Goal: Information Seeking & Learning: Learn about a topic

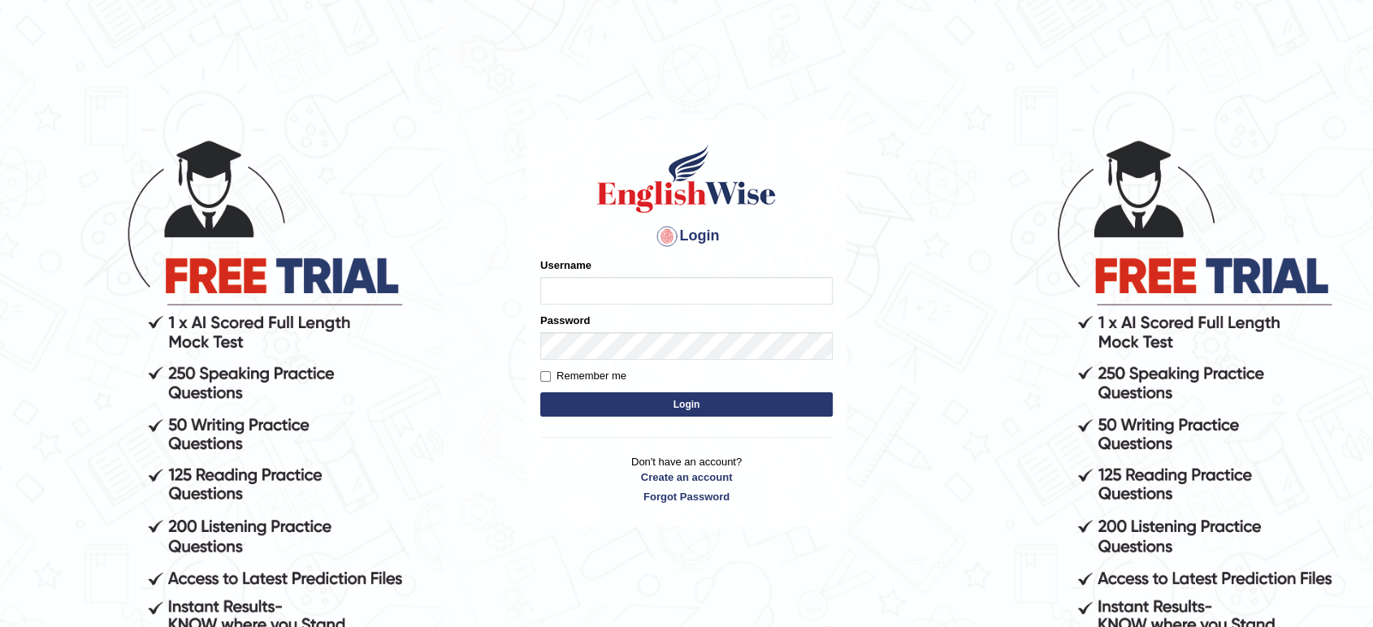
type input "tahseen"
click at [762, 406] on button "Login" at bounding box center [686, 405] width 293 height 24
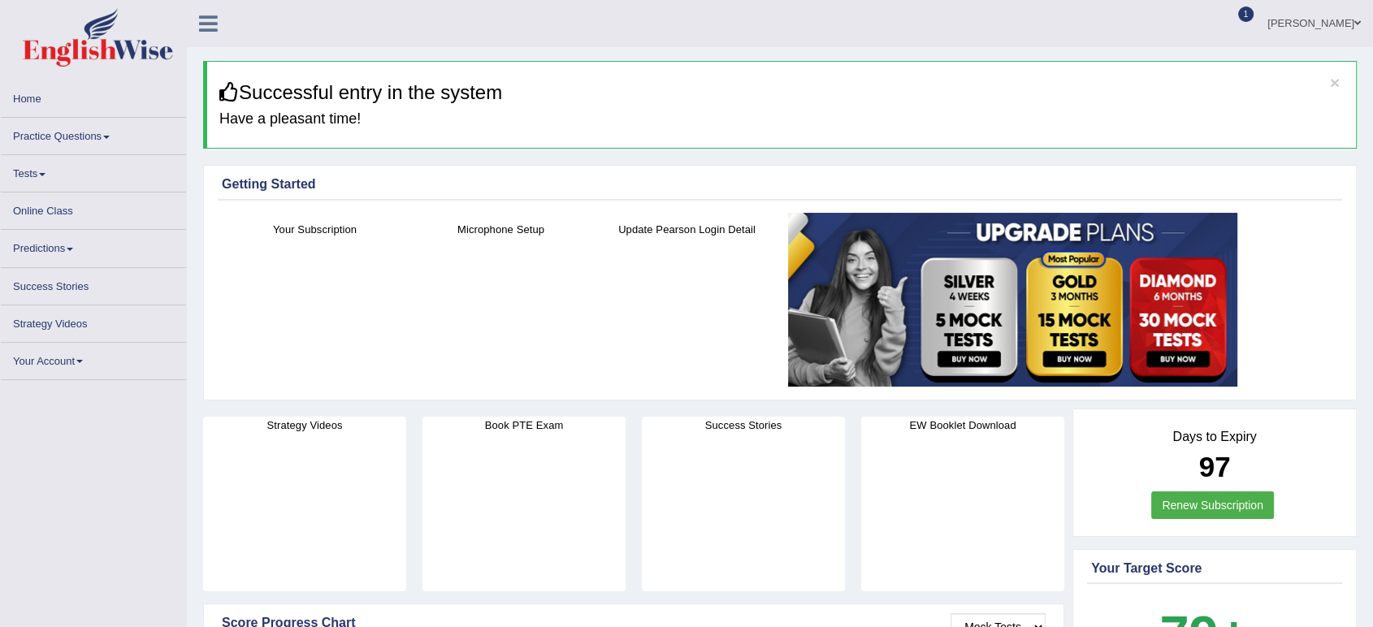
click at [46, 174] on span at bounding box center [42, 174] width 7 height 3
click at [41, 173] on span at bounding box center [42, 174] width 7 height 3
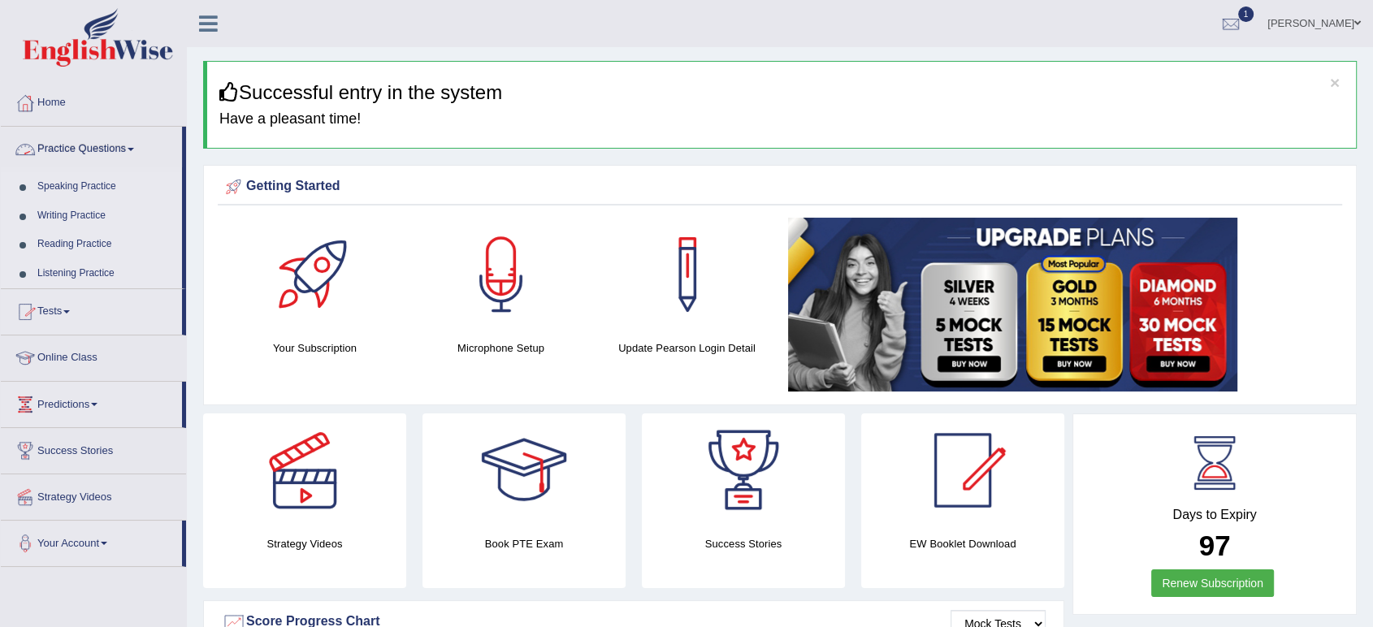
click at [137, 157] on link "Practice Questions" at bounding box center [91, 147] width 181 height 41
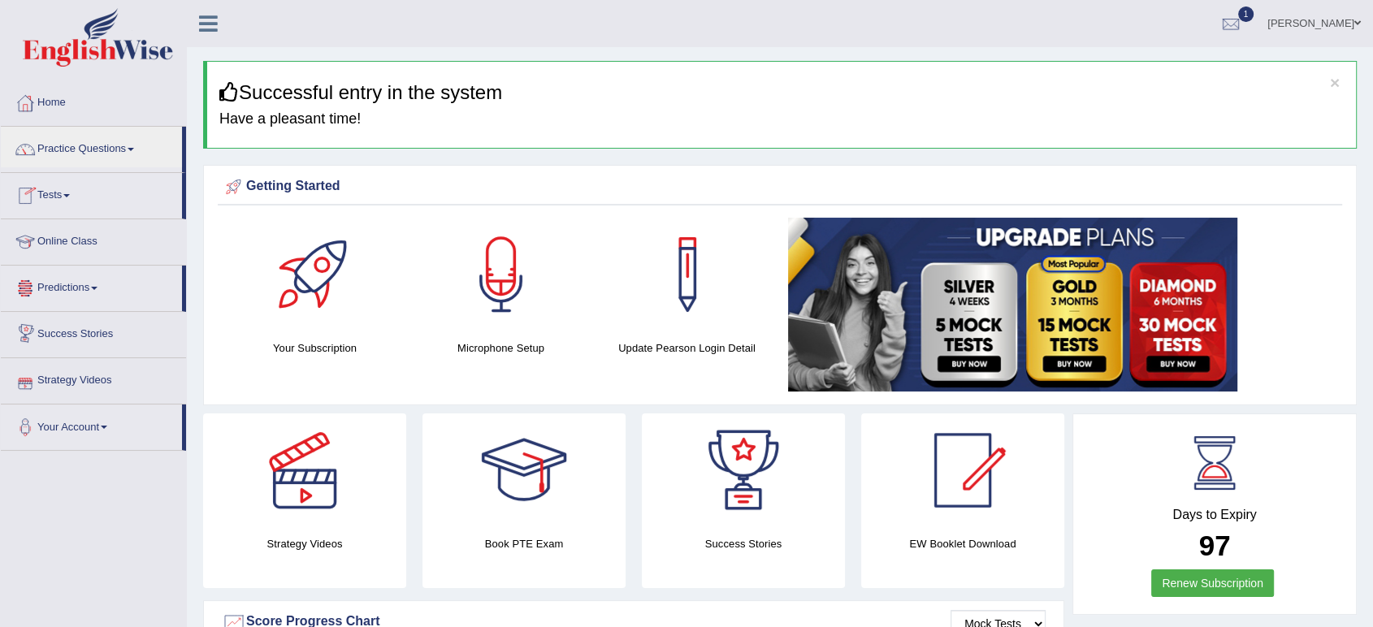
click at [67, 190] on link "Tests" at bounding box center [91, 193] width 181 height 41
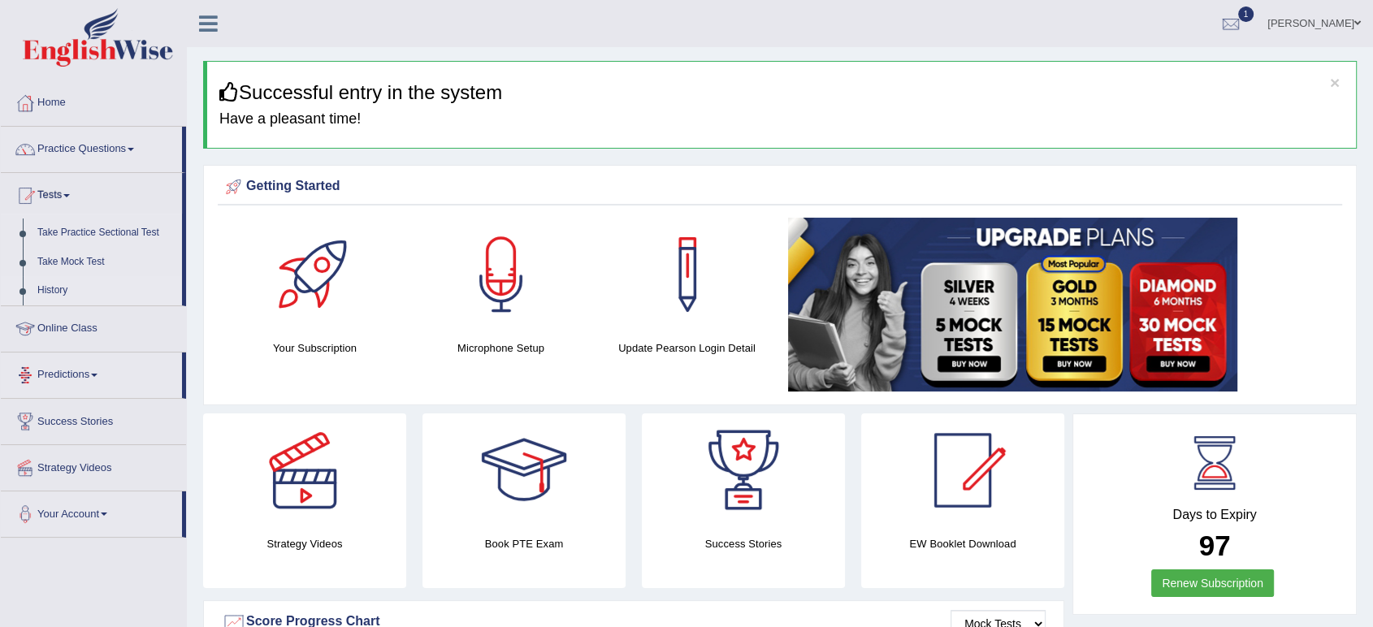
click at [44, 290] on link "History" at bounding box center [106, 290] width 152 height 29
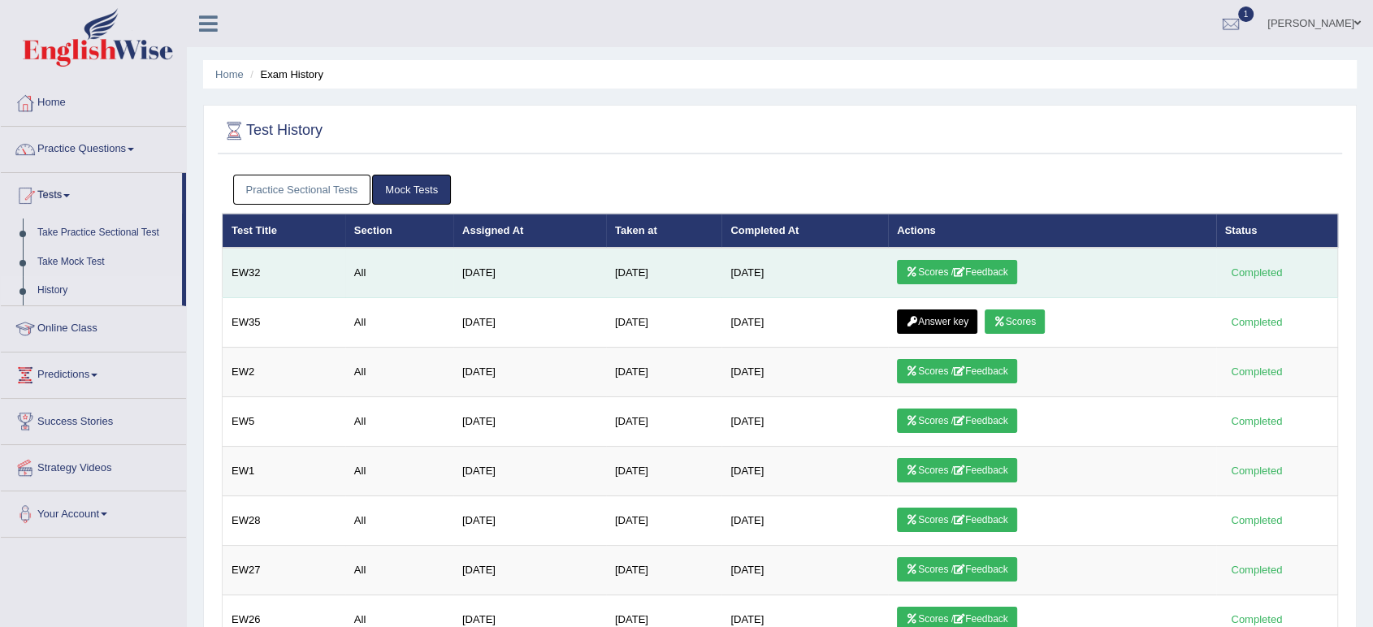
click at [938, 271] on link "Scores / Feedback" at bounding box center [957, 272] width 120 height 24
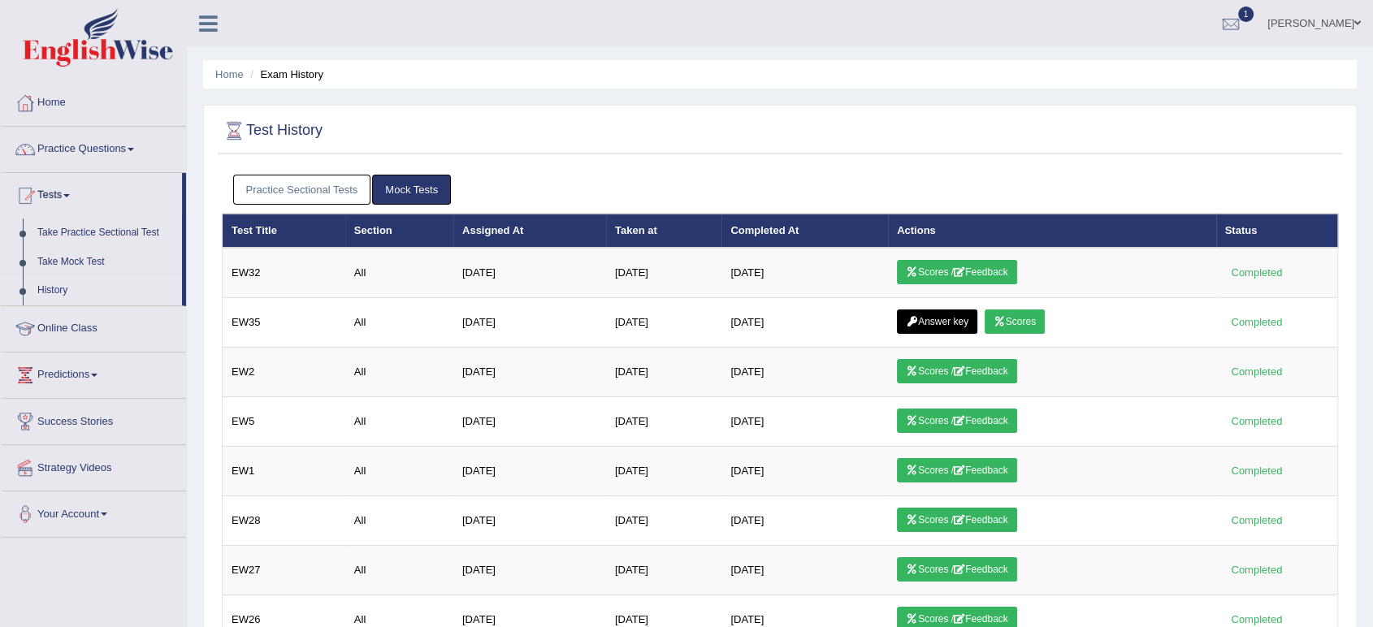
click at [299, 196] on link "Practice Sectional Tests" at bounding box center [302, 190] width 138 height 30
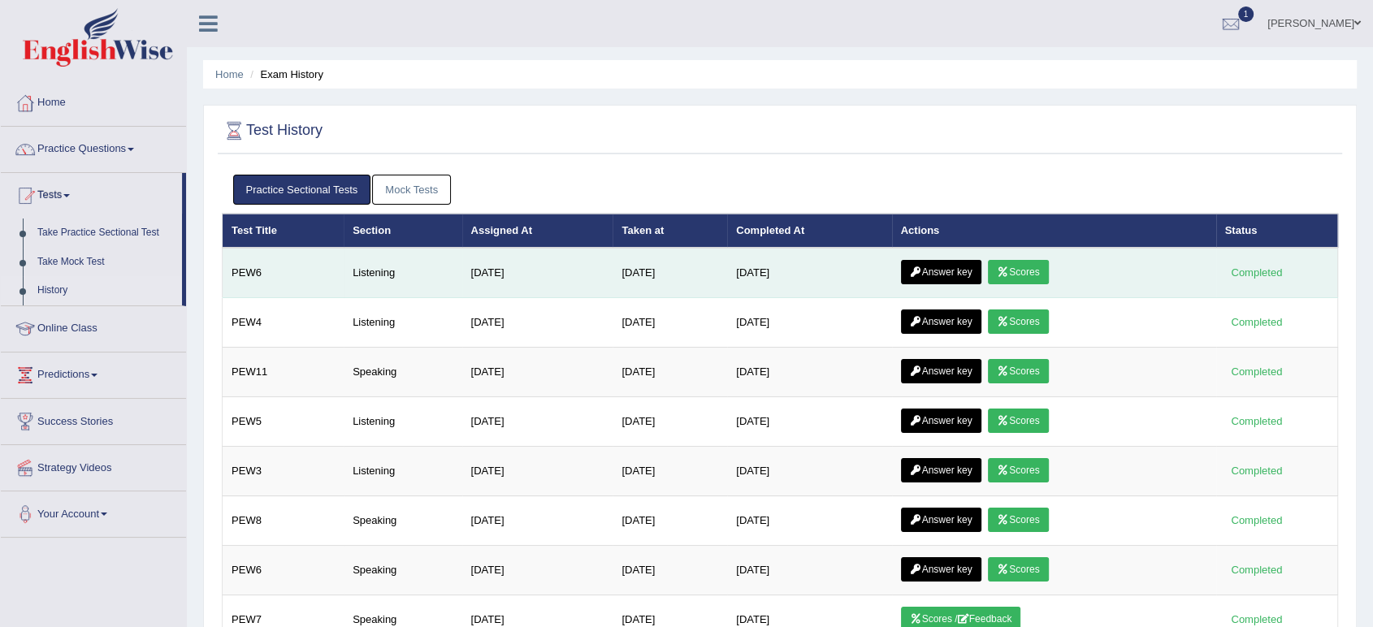
click at [958, 270] on link "Answer key" at bounding box center [941, 272] width 80 height 24
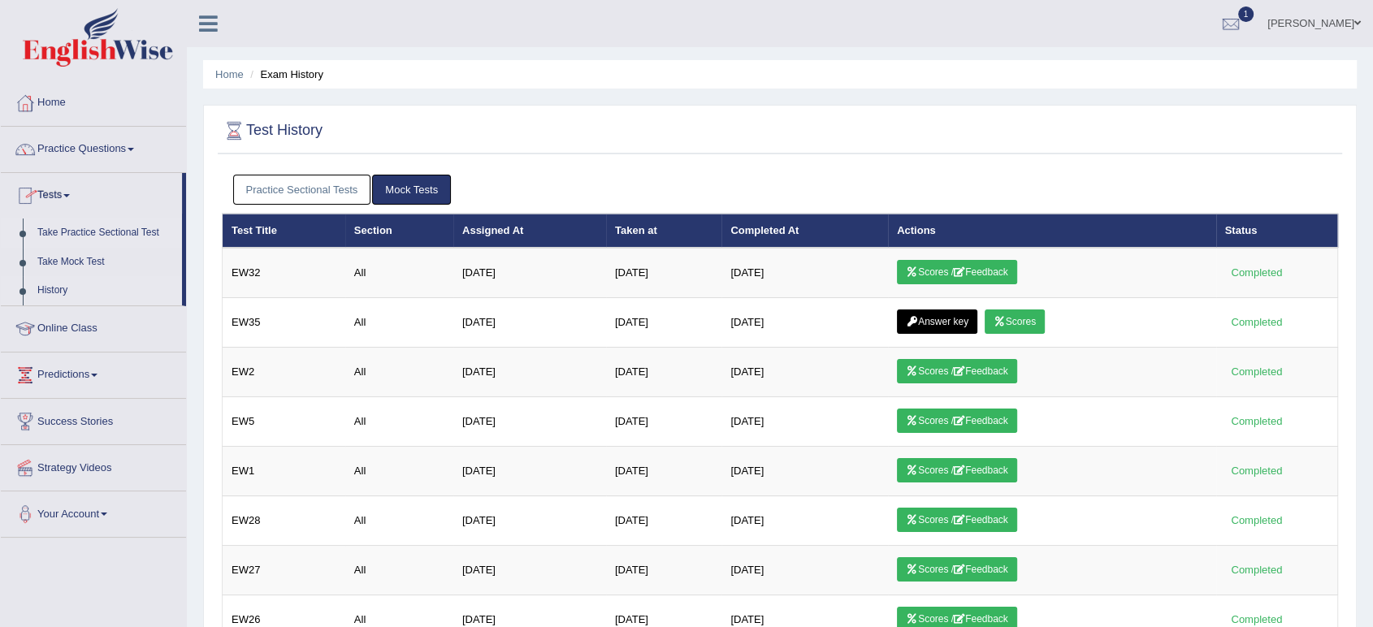
click at [84, 236] on link "Take Practice Sectional Test" at bounding box center [106, 233] width 152 height 29
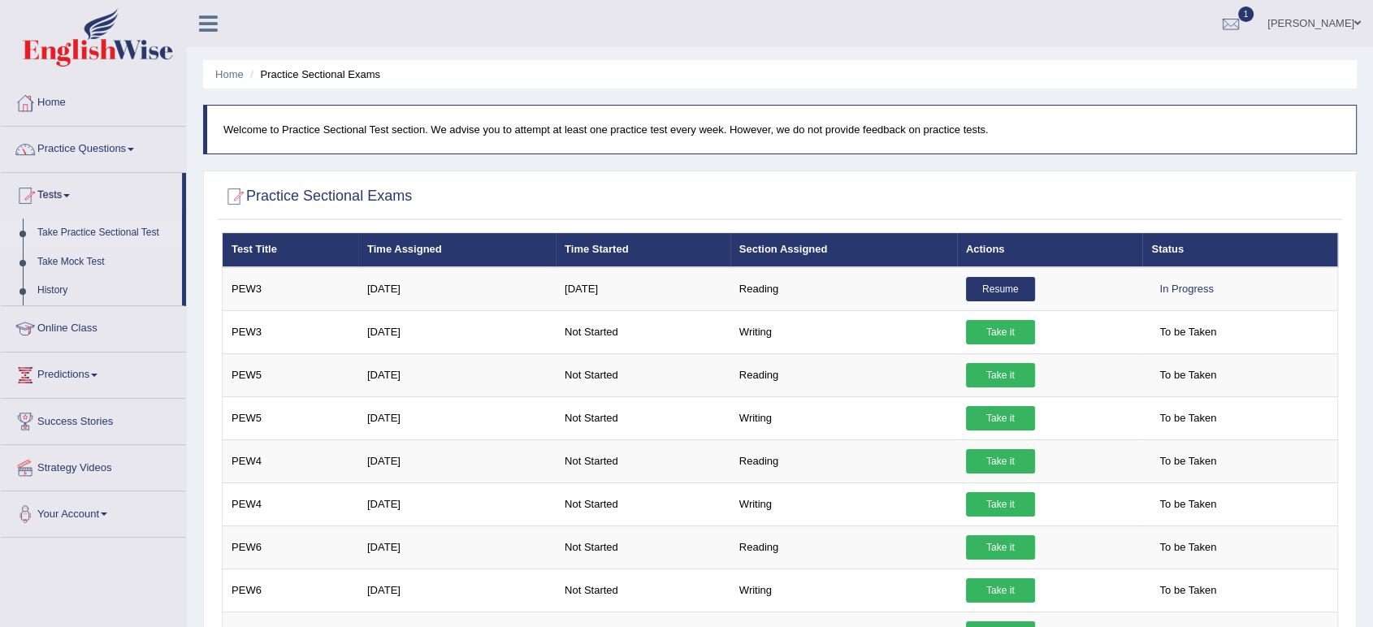
click at [139, 146] on link "Practice Questions" at bounding box center [93, 147] width 185 height 41
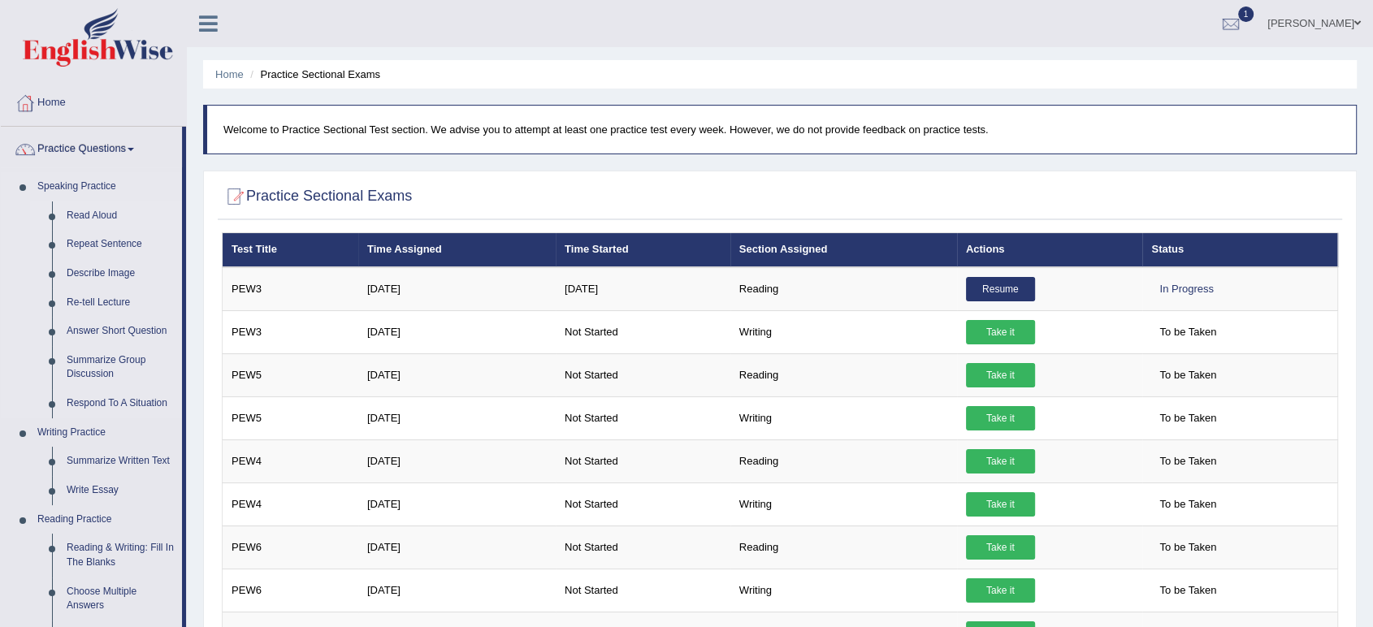
click at [98, 215] on link "Read Aloud" at bounding box center [120, 216] width 123 height 29
